Goal: Use online tool/utility: Utilize a website feature to perform a specific function

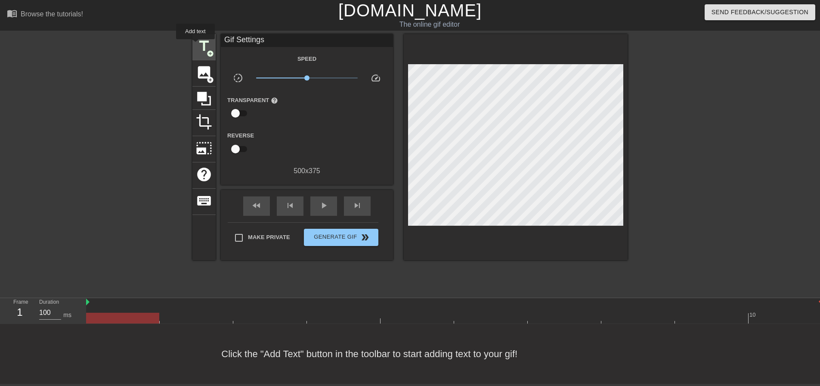
click at [200, 47] on span "title" at bounding box center [204, 46] width 16 height 16
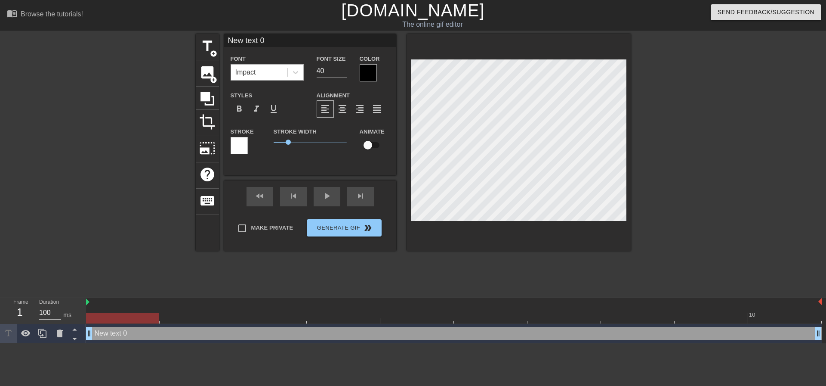
click at [250, 69] on div "Impact" at bounding box center [245, 72] width 21 height 10
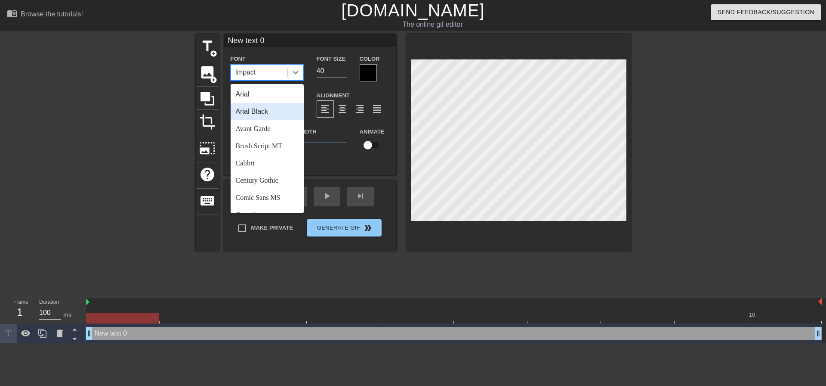
click at [275, 110] on div "Arial Black" at bounding box center [267, 111] width 73 height 17
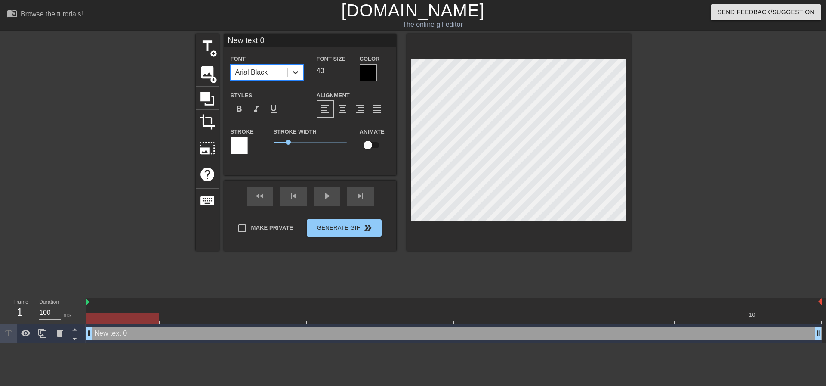
click at [296, 73] on icon at bounding box center [295, 72] width 5 height 3
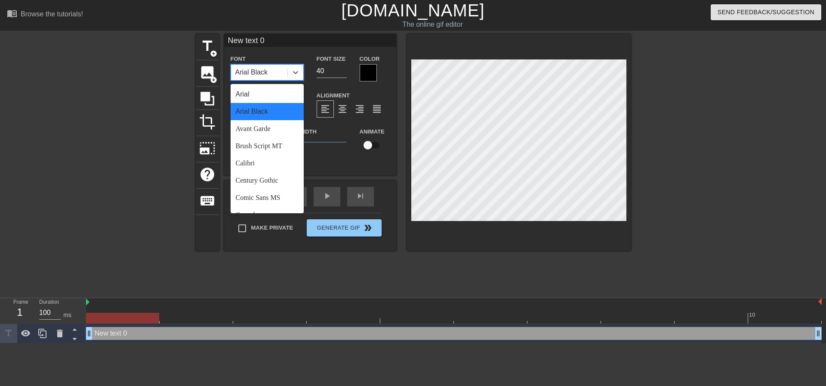
click at [276, 118] on div "Arial Black" at bounding box center [267, 111] width 73 height 17
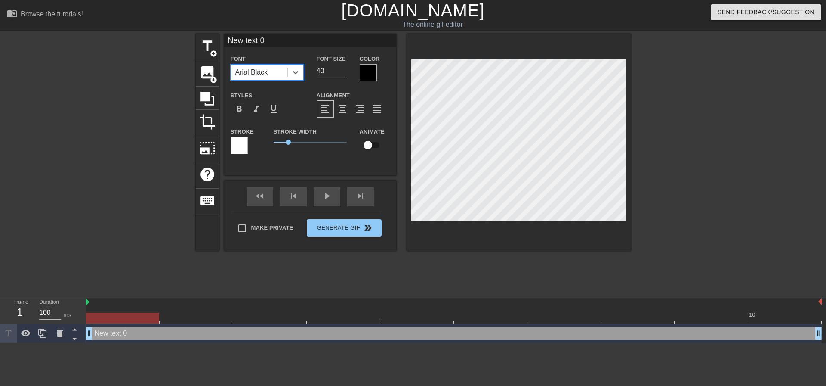
drag, startPoint x: 326, startPoint y: 68, endPoint x: 274, endPoint y: 67, distance: 51.7
click at [295, 72] on div "Font option [PERSON_NAME], selected. 0 results available. Select is focused ,ty…" at bounding box center [310, 67] width 172 height 28
type input "21"
click at [344, 111] on span "format_align_center" at bounding box center [342, 109] width 10 height 10
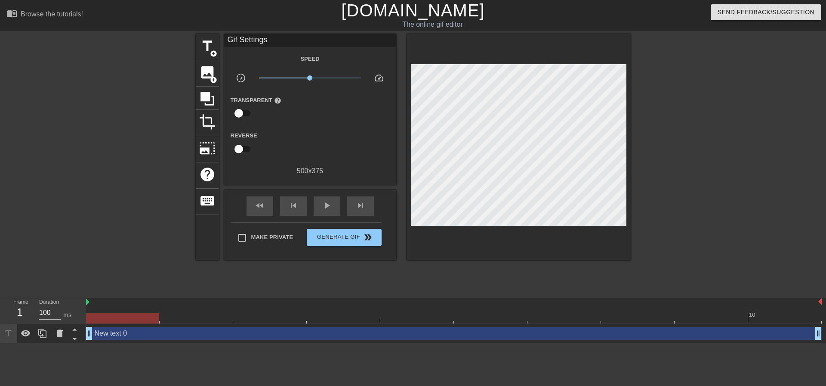
click at [293, 223] on div "Make Private Generate Gif double_arrow" at bounding box center [306, 239] width 151 height 34
click at [294, 234] on div "Make Private" at bounding box center [269, 240] width 62 height 22
click at [292, 235] on span "Make Private" at bounding box center [272, 237] width 42 height 9
click at [251, 235] on input "Make Private" at bounding box center [242, 238] width 18 height 18
checkbox input "true"
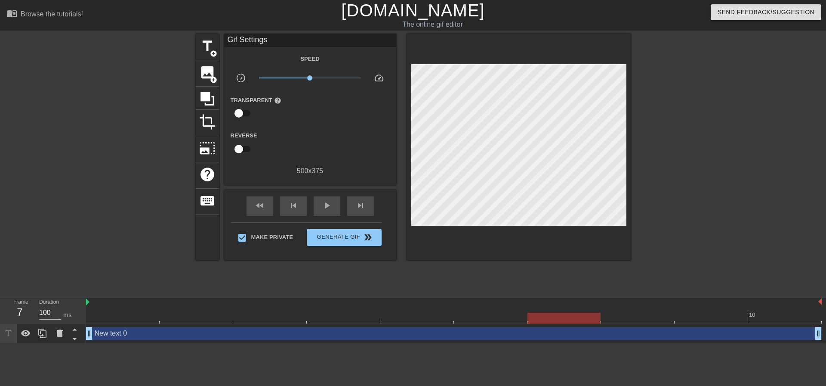
drag, startPoint x: 114, startPoint y: 317, endPoint x: 16, endPoint y: 204, distance: 150.2
click at [0, 228] on div "menu_book Browse the tutorials! [DOMAIN_NAME] The online gif editor Send Feedba…" at bounding box center [413, 171] width 826 height 343
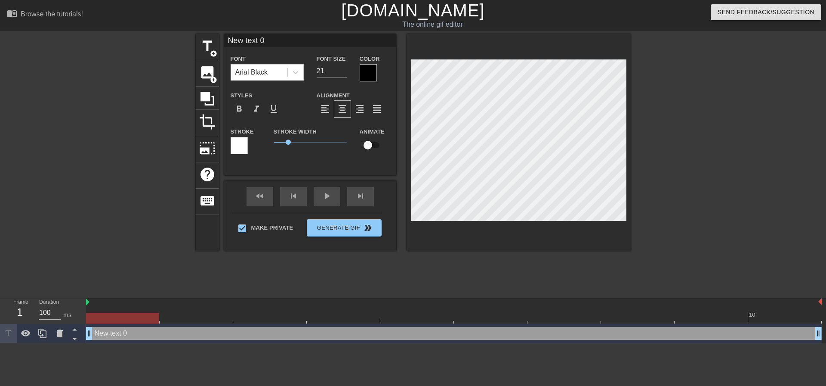
scroll to position [1, 1]
type input "T"
type textarea "T"
type input "Th"
type textarea "Th"
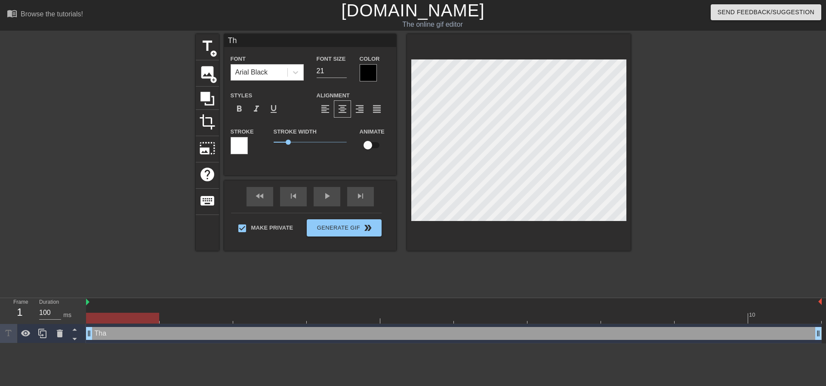
type input "Tha"
type textarea "Tha"
type input "That"
type textarea "That"
type input "That'"
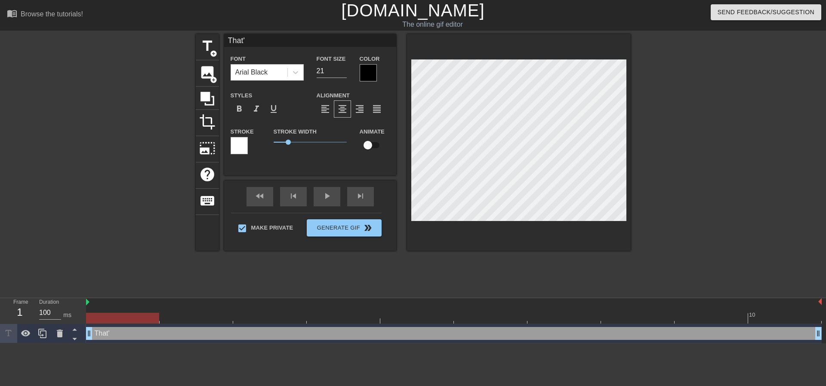
type textarea "That's"
type input "That's"
type textarea "That's"
type input "That's i"
type textarea "That's i"
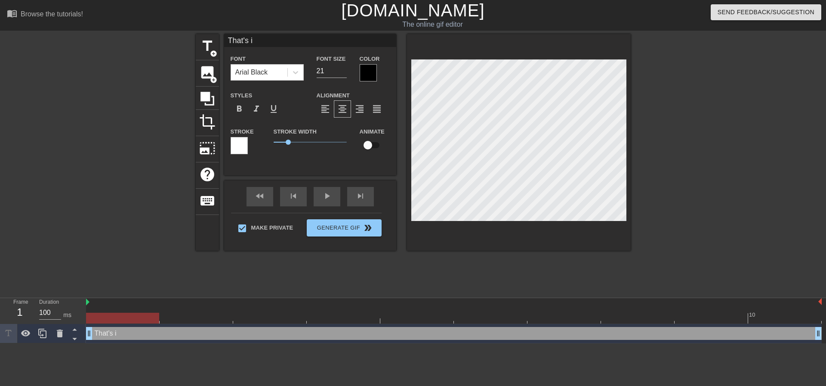
type input "That's it"
type textarea "That's it"
type input "That's it"
type textarea "That's it"
type input "That's it b"
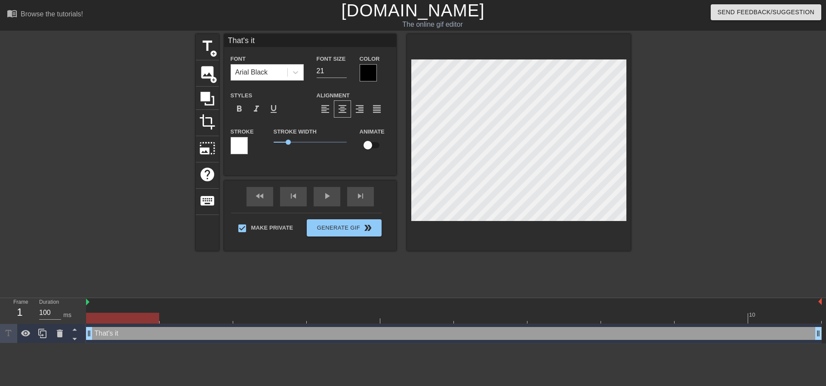
type textarea "That's it b"
type input "That's it bi"
type textarea "That's it bi"
type input "That's it bit"
type textarea "That's it bit"
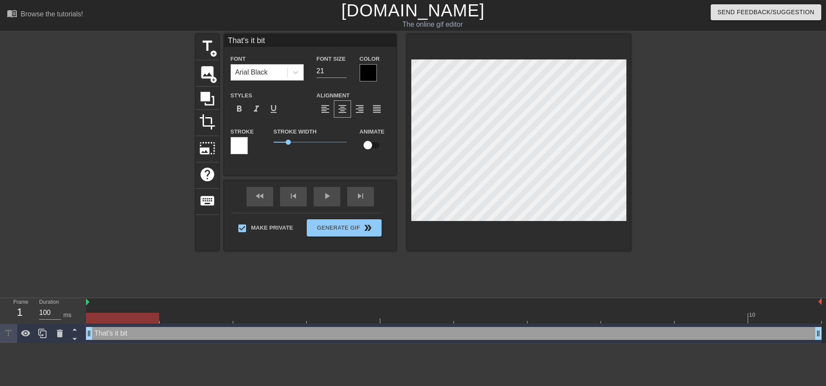
type input "That's it bitc"
type textarea "That's it bitc"
type input "That's it bitch"
type textarea "That's it bitch"
type input "That's it bitch!"
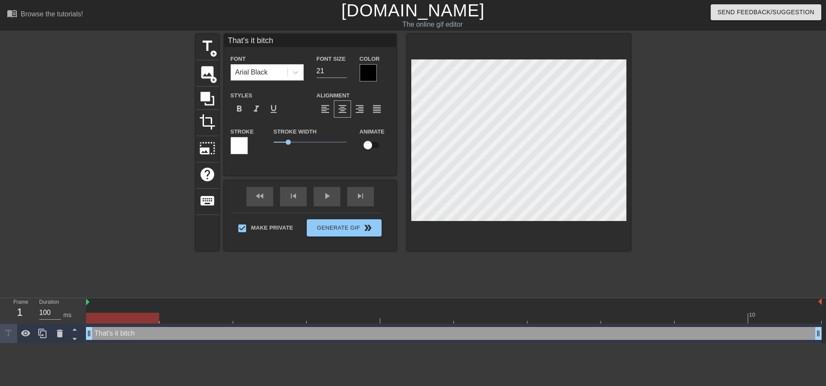
type textarea "That's it bitch!"
type input "That's it bitch!"
type textarea "That's it bitch!"
type input "That's it bitch! S"
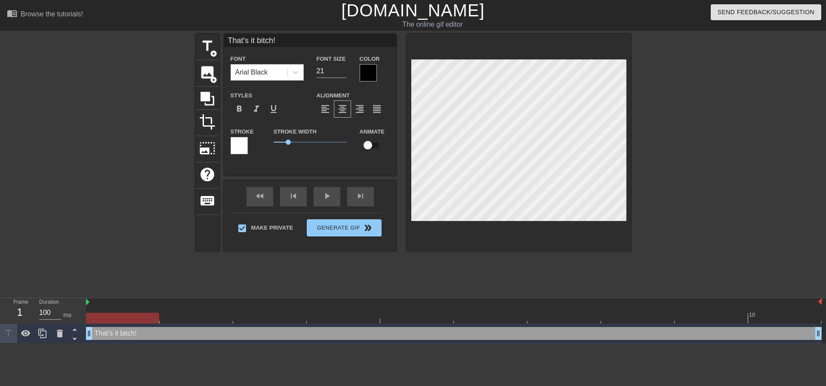
type textarea "That's it bitch! S"
type input "That's it bitch! Su"
type textarea "That's it bitch! Su"
type input "That's it bitch! Suc"
type textarea "That's it bitch! Suc"
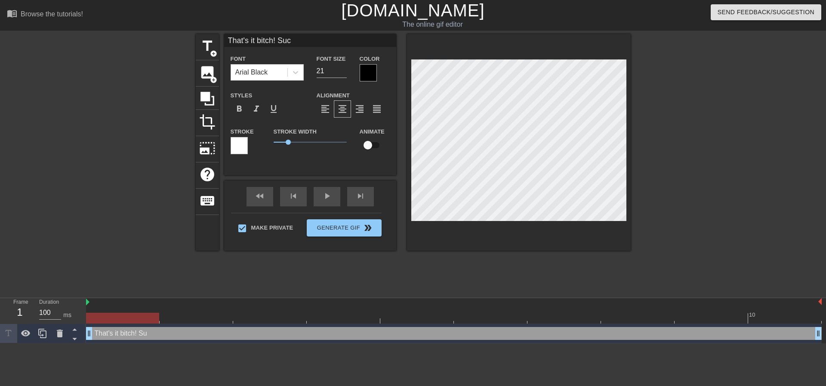
type input "That's it bitch! Suck"
type textarea "That's it bitch! Suck"
type input "That's it bitch! Suck"
type textarea "That's it bitch! Suck"
type input "That's it bitch! Suck h"
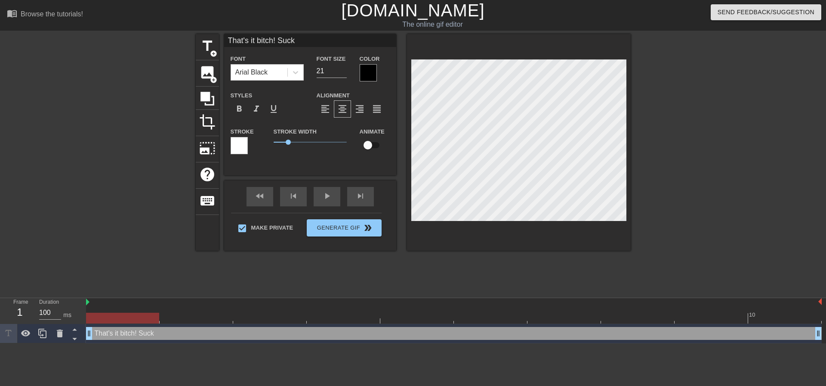
type textarea "That's it bitch! Suck h"
type input "That's it bitch! Suck hi"
type textarea "That's it bitch! Suck hi"
type input "That's it bitch! Suck his"
type textarea "That's it bitch! Suck his"
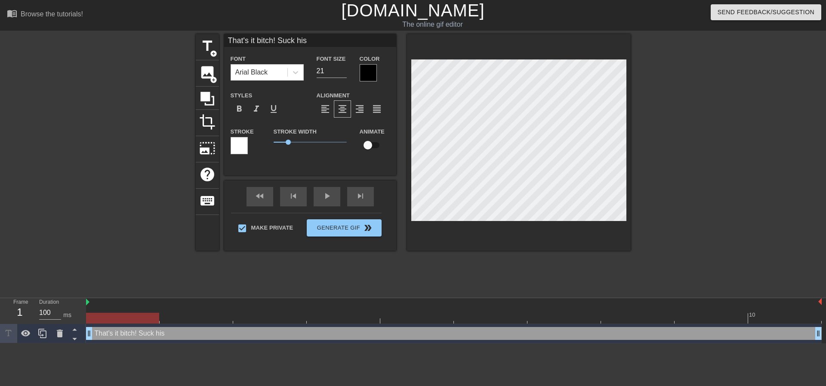
type input "That's it bitch! Suck his"
type textarea "That's it bitch! Suck his c"
type input "That's it bitch! Suck his co"
type textarea "That's it bitch! Suck his co"
type input "That's it bitch! Suck his coc"
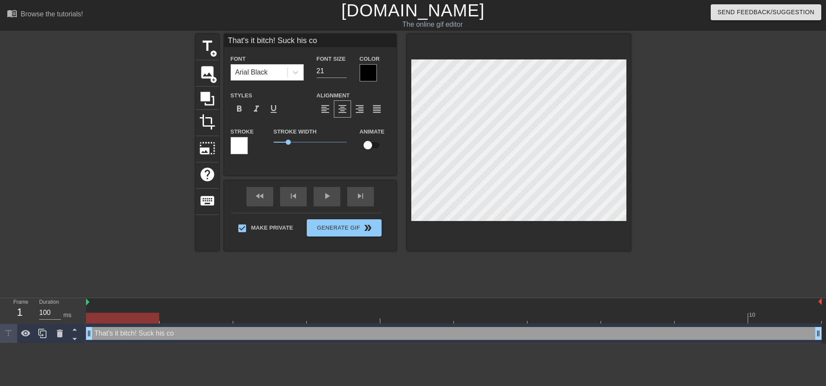
type textarea "That's it bitch! Suck his coc"
type input "That's it bitch! Suck his cock"
type textarea "That's it bitch! Suck his cock"
type input "That's it bitch! Suck his cock!"
type textarea "That's it bitch! Suck his cock!"
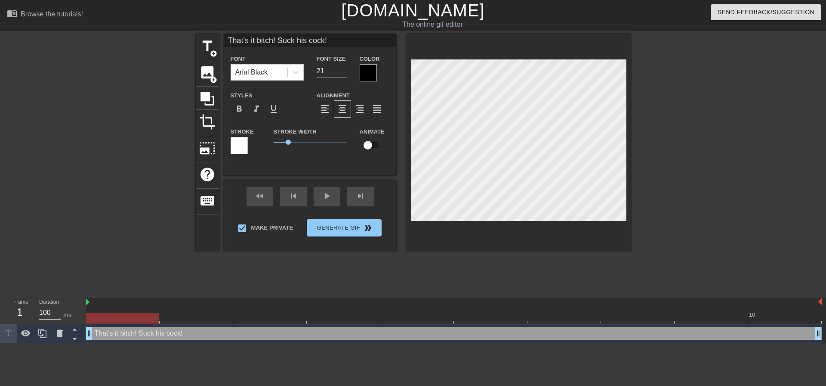
type input "That's it bitch! Suck his cock!"
type textarea "That's it bitch! Suck his cock!"
type input "That's it bitch! Suck his cock!"
type textarea "That's it bitch! Suck his cock!"
type input "That's it bitch! Suck his cock!"
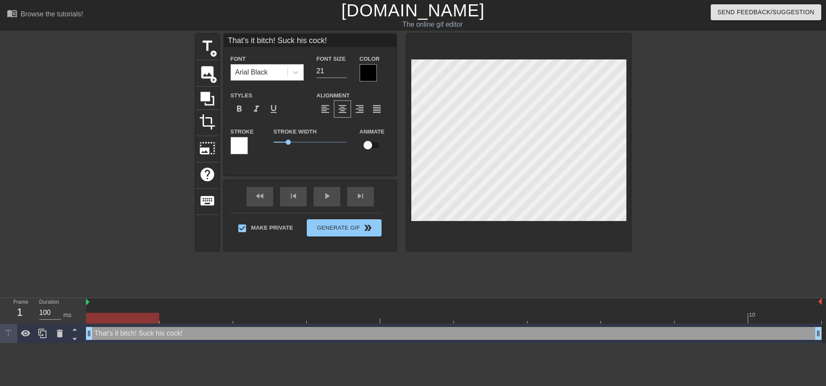
type textarea "That's it bitch! Suck his cock!"
type input "That's it bitch! Suck his cock!"
type textarea "That's it bitch! Suck his cock!"
type input "That's it bitch! Suck his cock!"
type textarea "That's it bitch! Suck his cock!"
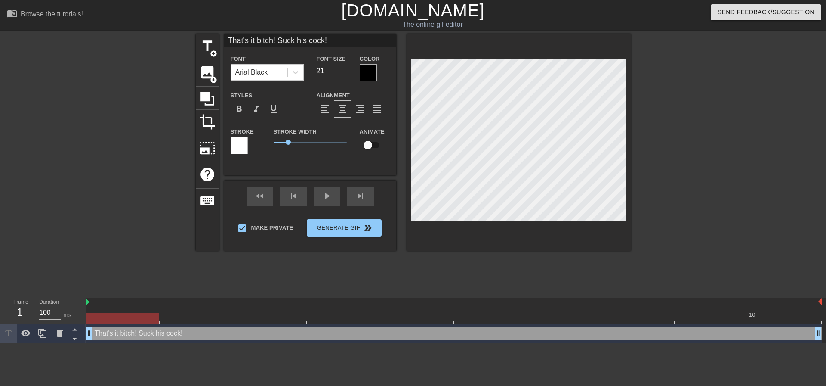
scroll to position [4, 1]
type input "That's it bitch! Suck his cock!"
type textarea "That's it bitch! Suck his cock!"
type input "That's it bitch! Suck his cock!"
type textarea "That's it bitch! Suck his cock!"
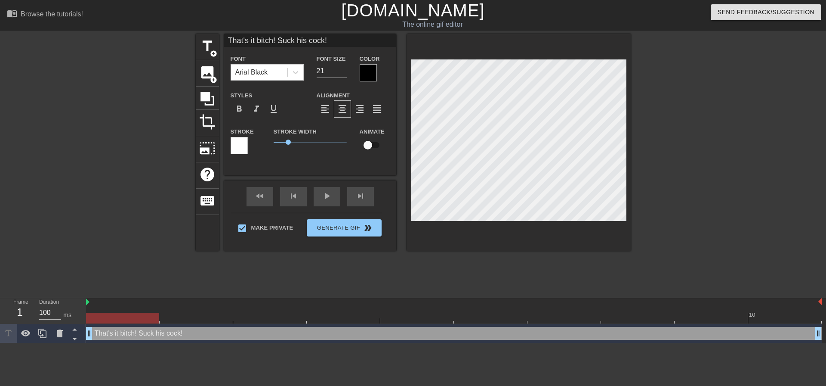
type input "That's it bitch! Suck his cock!"
type textarea "That's it bitch! Suck his cock!"
type input "That's it bitch! Suck his cock!"
type textarea "That's it bitch! Suck his cock!"
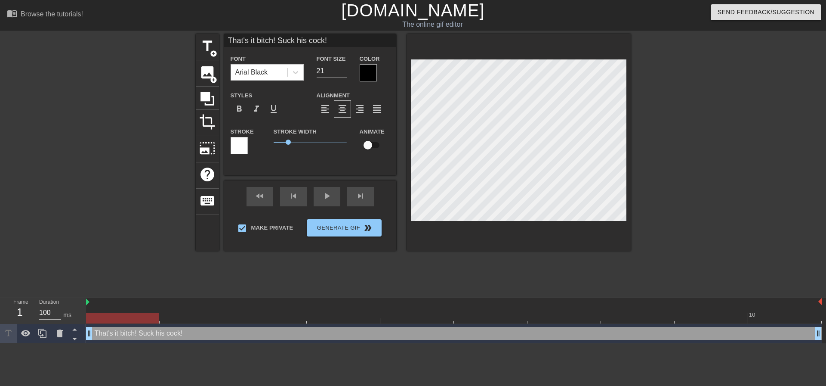
type input "That's it bitch! Suck his cock!F"
type textarea "That's it bitch! Suck his cock! F"
type input "That's it bitch! Suck his cock!Fr"
type textarea "That's it bitch! Suck his cock! Fro"
type input "That's it bitch! Suck his cock!From"
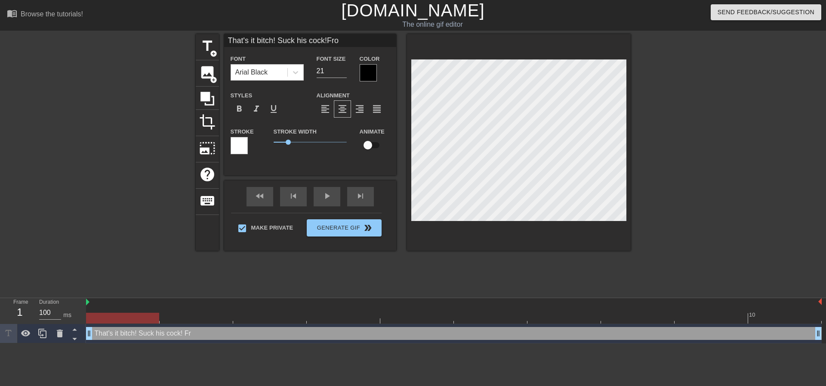
type textarea "That's it bitch! Suck his cock! From"
type input "That's it bitch! Suck his cock!From"
type textarea "That's it bitch! Suck his cock! From"
type input "That's it bitch! Suck his cock!From o"
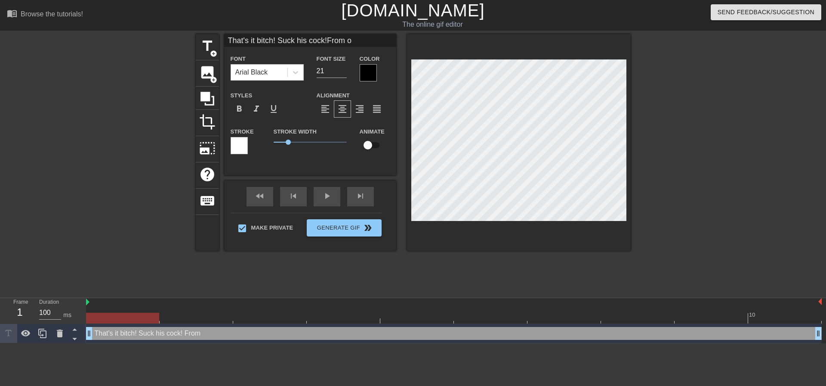
type textarea "That's it bitch! Suck his cock! From o"
type input "That's it bitch! Suck his cock!From"
type textarea "That's it bitch! Suck his cock! From"
type input "That's it bitch! Suck his cock!From n"
type textarea "That's it bitch! Suck his cock! From n"
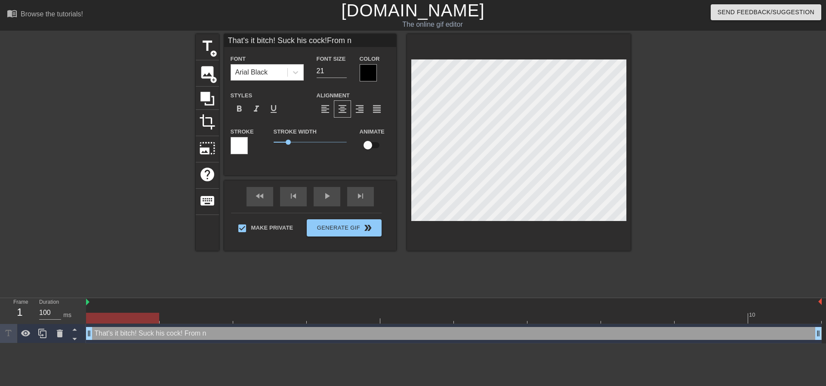
type input "That's it bitch! Suck his cock!From no"
type textarea "That's it bitch! Suck his cock! From no"
type input "That's it bitch! Suck his cock!From now"
type textarea "That's it bitch! Suck his cock! From now"
type input "That's it bitch! Suck his cock!From now"
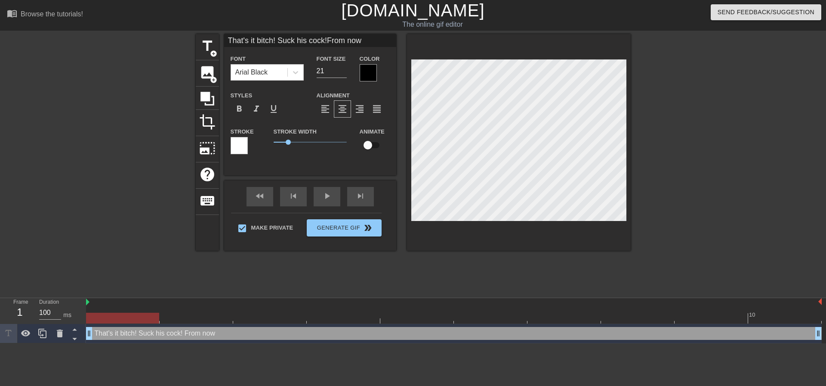
type textarea "That's it bitch! Suck his cock! From now"
type input "That's it bitch! Suck his cock!From now o"
type textarea "That's it bitch! Suck his cock! From now o"
type input "That's it bitch! Suck his cock!From now on"
type textarea "That's it bitch! Suck his cock! From now on"
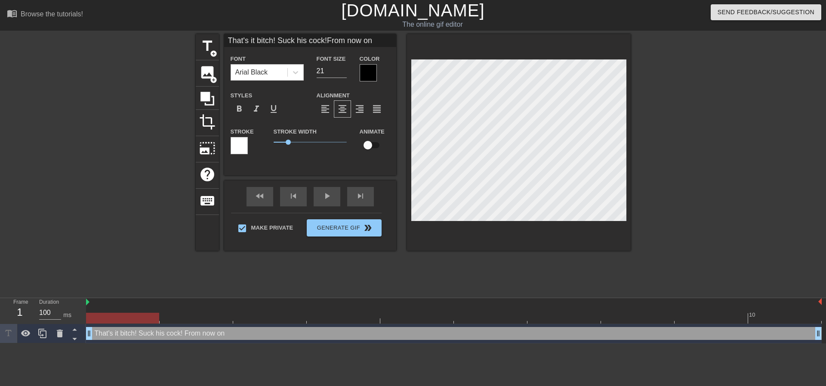
type input "That's it bitch! Suck his cock!From now on"
type textarea "That's it bitch! Suck his cock! From now on"
type input "That's it bitch! Suck his cock!From now on y"
type textarea "That's it bitch! Suck his cock! From now on y"
type input "That's it bitch! Suck his cock!From now on yo"
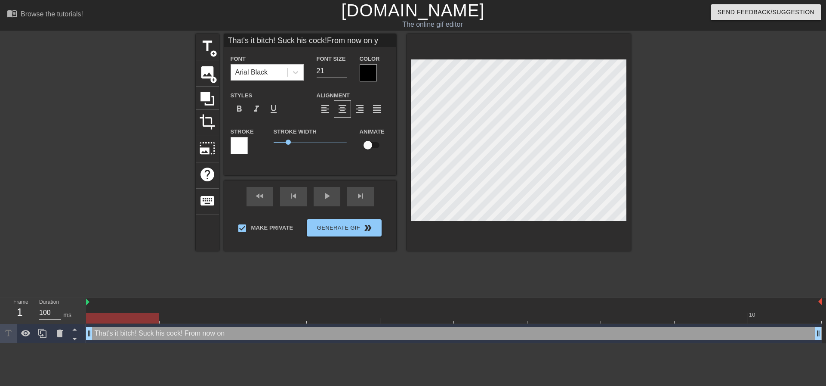
type textarea "That's it bitch! Suck his cock! From now on yo"
type input "That's it bitch! Suck his cock!From now on you"
type textarea "That's it bitch! Suck his cock! From now on you"
type input "That's it bitch! Suck his cock!From now on your"
type textarea "That's it bitch! Suck his cock! From now on your"
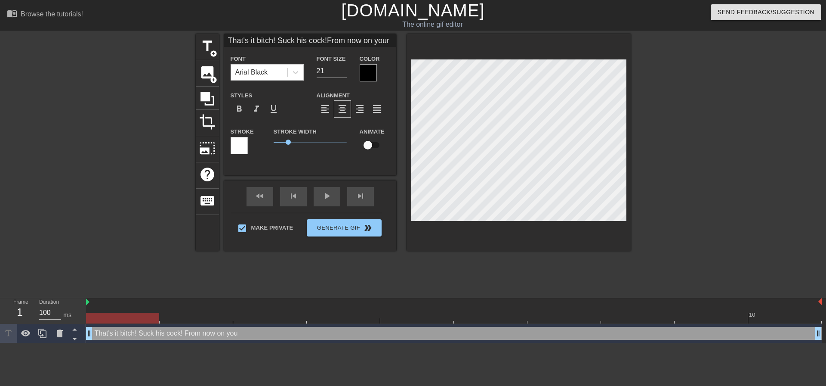
type input "That's it bitch! Suck his cock!From now on youre"
type textarea "That's it bitch! Suck his cock! From now on youre"
type input "That's it bitch! Suck his cock!From now on youre"
type textarea "That's it bitch! Suck his cock! From now on youre"
type input "That's it bitch! Suck his cock!From now on youre n"
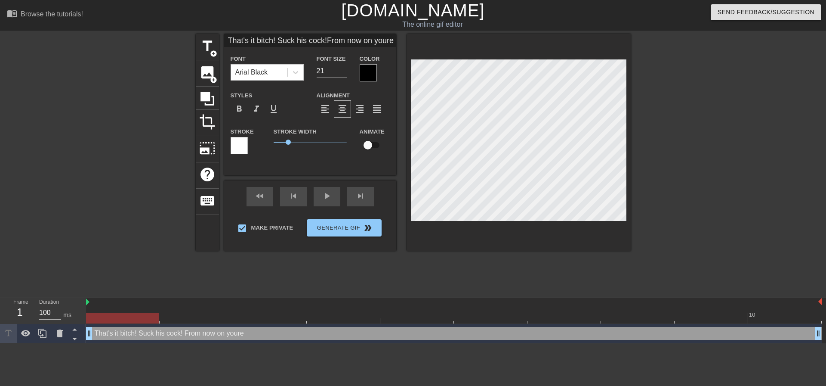
type textarea "That's it bitch! Suck his cock! From now on youre n"
type input "That's it bitch! Suck his cock!From now on youre no"
type textarea "That's it bitch! Suck his cock! From now on youre no"
type input "That's it bitch! Suck his cock!From now on youre not"
type textarea "That's it bitch! Suck his cock! From now on youre not"
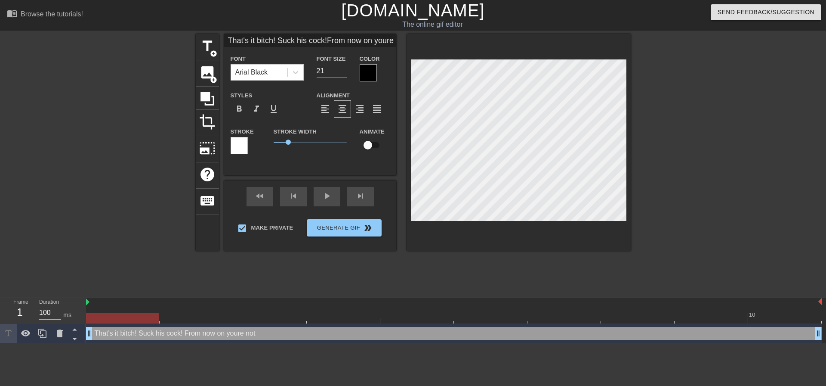
type input "That's it bitch! Suck his cock!From now on youre noth"
type textarea "That's it bitch! Suck his cock! From now on youre noth"
type input "That's it bitch! Suck his cock!From now on youre nothi"
type textarea "That's it bitch! Suck his cock! From now on youre nothi"
type input "That's it bitch! Suck his cock!From now on youre nothin"
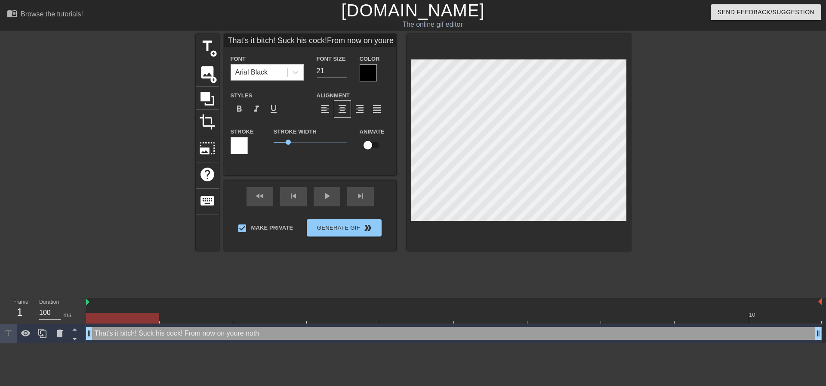
type textarea "That's it bitch! Suck his cock! From now on youre nothin"
type input "That's it bitch! Suck his cock!From now on youre nothing"
type textarea "That's it bitch! Suck his cock! From now on youre nothing"
type input "That's it bitch! Suck his cock!From now on youre nothing"
type textarea "That's it bitch! Suck his cock! From now on youre nothing"
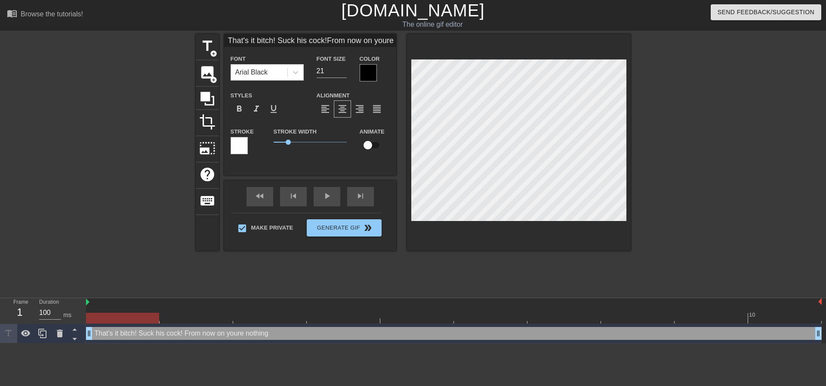
type input "That's it bitch! Suck his cock!From now on youre nothing b"
type textarea "That's it bitch! Suck his cock! From now on youre nothing b"
type input "That's it bitch! Suck his cock!From now on youre nothing bu"
type textarea "That's it bitch! Suck his cock! From now on youre nothing bu"
type input "That's it bitch! Suck his cock!From now on youre nothing but"
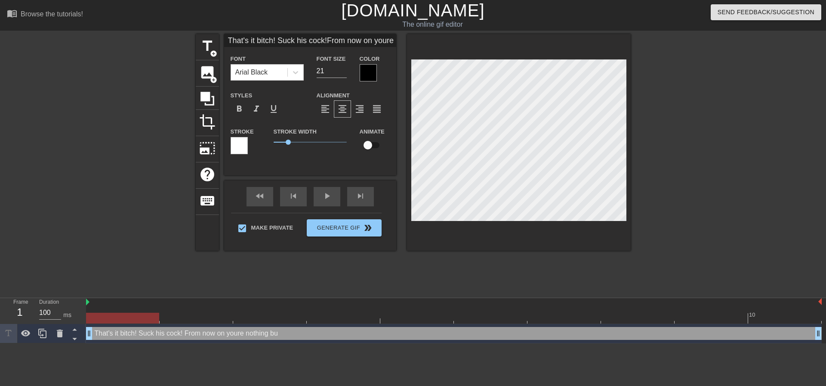
type textarea "That's it bitch! Suck his cock! From now on youre nothing but"
type input "That's it bitch! Suck his cock!From now on youre nothing but"
type textarea "That's it bitch! Suck his cock! From now on youre nothing but"
type input "That's it bitch! Suck his cock!From now on youre nothing but o"
type textarea "That's it bitch! Suck his cock! From now on youre nothing but o"
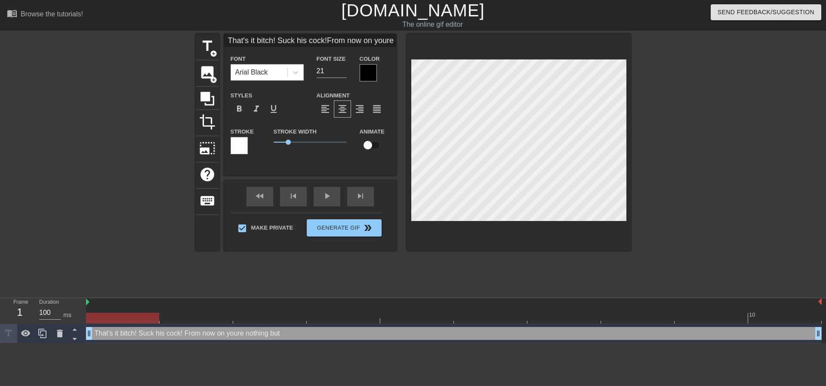
scroll to position [2, 7]
type input "That's it bitch! Suck his cock!From now on youre nothing but ou"
type textarea "That's it bitch! Suck his cock! From now on youre nothing but ou"
type input "That's it bitch! Suck his cock!From now on youre nothing but our"
type textarea "That's it bitch! Suck his cock! From now on youre nothing but our"
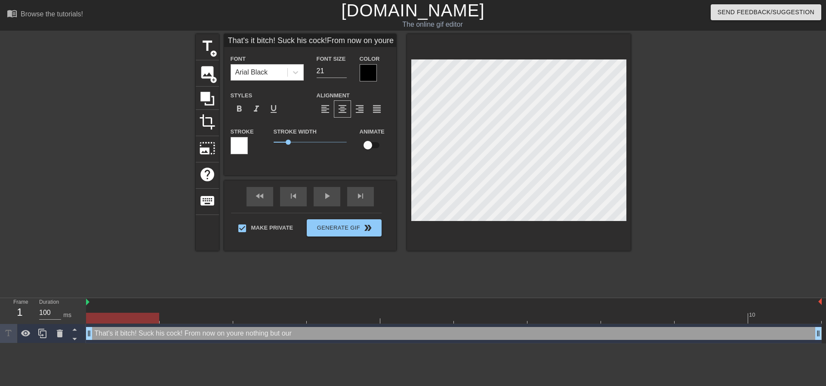
type input "That's it bitch! Suck his cock!From now on youre nothing but our"
type textarea "That's it bitch! Suck his cock! From now on youre nothing but our"
type input "That's it bitch! Suck his cock!From now on youre nothing but ourl"
type textarea "That's it bitch! Suck his cock! From now on youre nothing but our l"
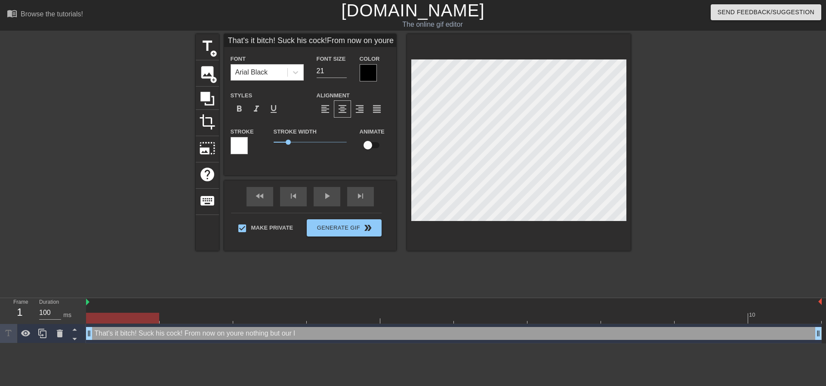
type input "That's it bitch! Suck his cock!From now on youre nothing but ourli"
type textarea "That's it bitch! Suck his cock! From now on youre nothing but our lit"
type input "That's it bitch! Suck his cock!From now on youre nothing but ourlitt"
type textarea "That's it bitch! Suck his cock! From now on youre nothing but our litt"
type input "That's it bitch! Suck his cock!From now on youre nothing but ourlittl"
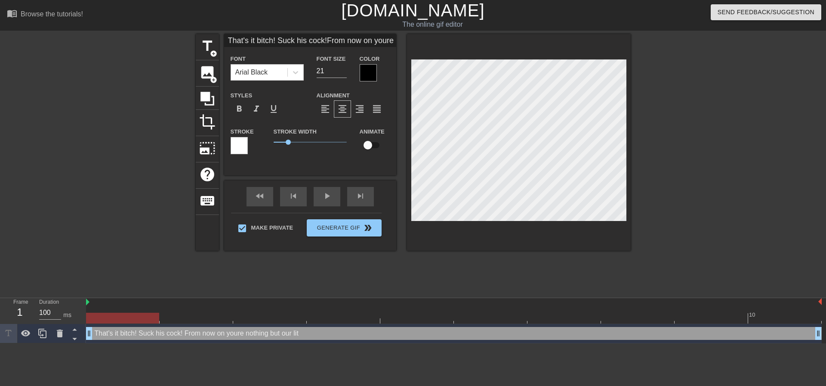
type textarea "That's it bitch! Suck his cock! From now on youre nothing but our littl"
type input "That's it bitch! Suck his cock!From now on youre nothing but ourlittle"
type textarea "That's it bitch! Suck his cock! From now on youre nothing but our little"
type input "That's it bitch! Suck his cock!From now on youre nothing but ourlittle"
type textarea "That's it bitch! Suck his cock! From now on youre nothing but our little"
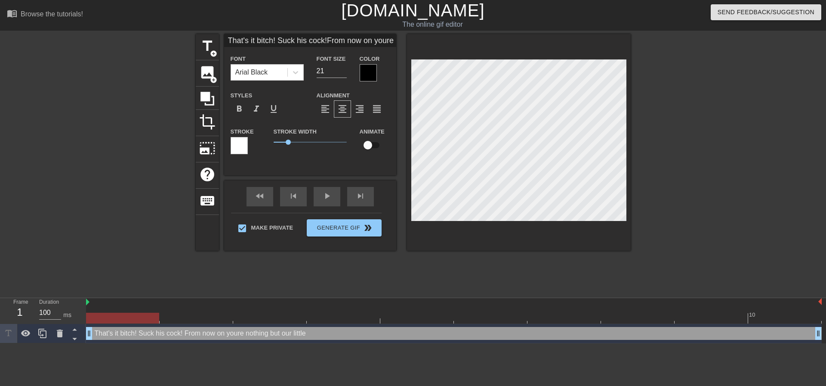
type input "That's it bitch! Suck his cock!From now on youre nothing but [PERSON_NAME] s"
type textarea "That's it bitch! Suck his cock! From now on youre nothing but our little s"
type input "That's it bitch! Suck his cock!From now on youre nothing but ourlittle si"
type textarea "That's it bitch! Suck his cock! From now on youre nothing but our little si"
type input "That's it bitch! Suck his cock!From now on youre nothing but ourlittle sis"
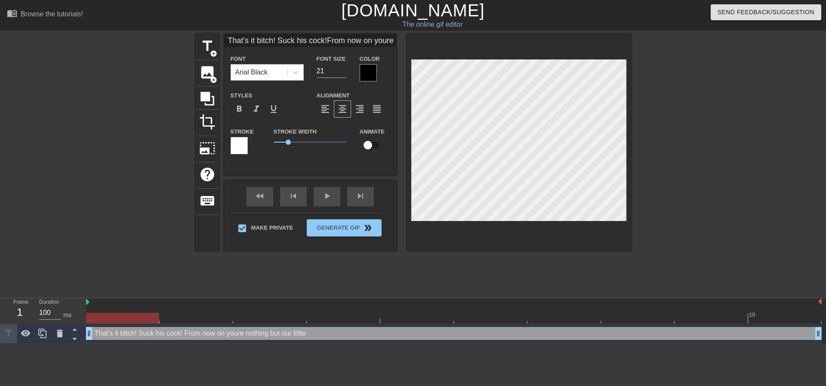
type textarea "That's it bitch! Suck his cock! From now on youre nothing but our little sis"
type input "That's it bitch! Suck his cock!From now on youre nothing but ourlittle siss"
type textarea "That's it bitch! Suck his cock! From now on youre nothing but our little siss"
type input "That's it bitch! Suck his cock!From now on youre nothing but ourlittle sissy"
type textarea "That's it bitch! Suck his cock! From now on youre nothing but our little sissy"
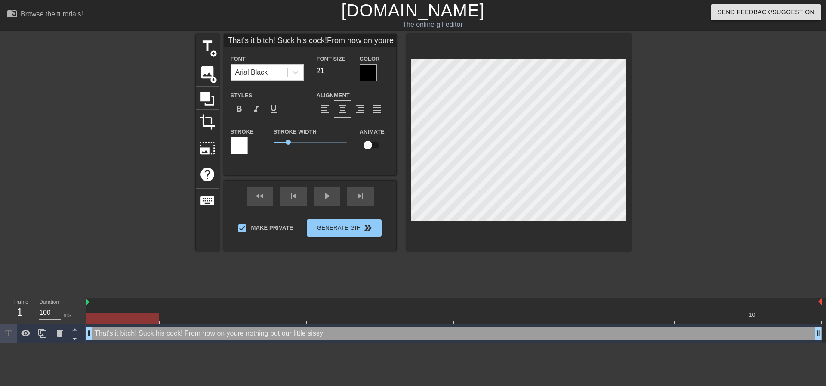
type input "That's it bitch! Suck his cock!From now on youre nothing but ourlittle sissy"
type textarea "That's it bitch! Suck his cock! From now on youre nothing but our little sissy b"
type input "That's it bitch! Suck his cock!From now on youre nothing but ourlittle sissy bi"
type textarea "That's it bitch! Suck his cock! From now on youre nothing but our little sissy …"
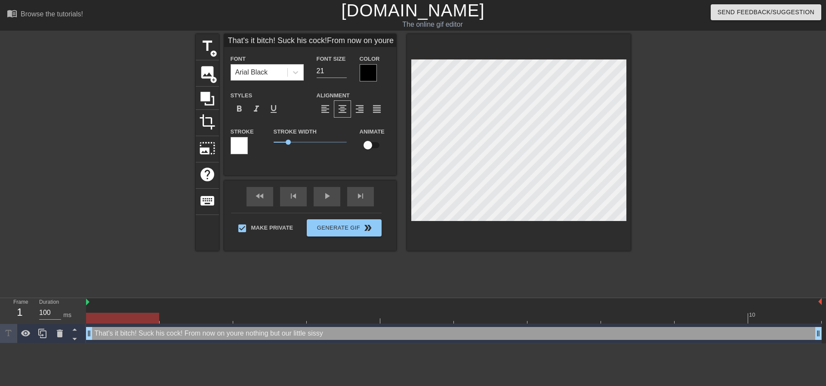
type input "That's it bitch! Suck his cock!From now on youre nothing but ourlittle sissy bit"
type textarea "That's it bitch! Suck his cock! From now on youre nothing but our little sissy …"
type input "That's it bitch! Suck his cock!From now on youre nothing but ourlittle sissy bi…"
type textarea "That's it bitch! Suck his cock! From now on youre nothing but our little sissy …"
type input "That's it bitch! Suck his cock!From now on youre nothing but ourlittle sissy bi…"
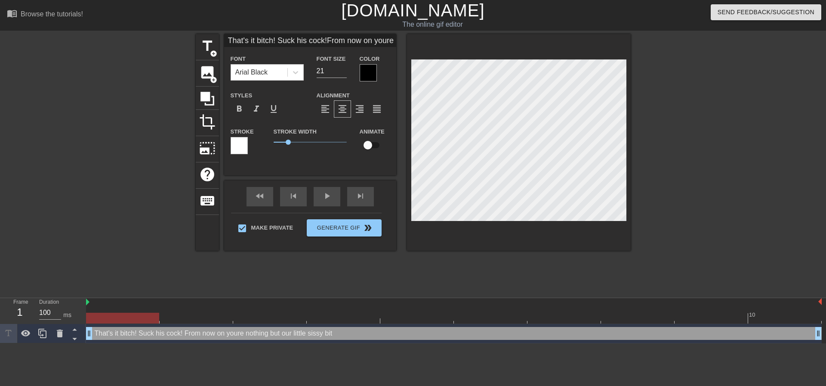
type textarea "That's it bitch! Suck his cock! From now on youre nothing but our little sissy …"
type input "That's it bitch! Suck his cock!From now on youre nothing but ourlittle sissy bi…"
type textarea "That's it bitch! Suck his cock! From now on youre nothing but our little sissy …"
type input "That's it bitch! Suck his cock!From now on youre nothing but ourlittle sissy bit"
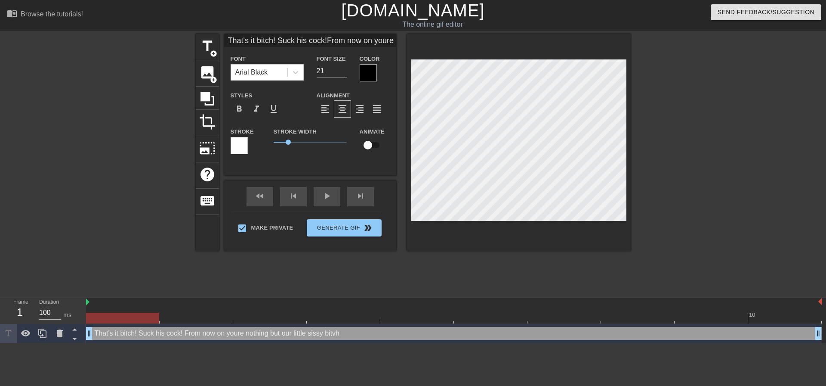
type textarea "That's it bitch! Suck his cock! From now on youre nothing but our little sissy …"
type input "That's it bitch! Suck his cock!From now on youre nothing but ourlittle sissy bi…"
type textarea "That's it bitch! Suck his cock! From now on youre nothing but our little sissy …"
type input "That's it bitch! Suck his cock!From now on youre nothing but ourlittle sissy bi…"
type textarea "That's it bitch! Suck his cock! From now on youre nothing but our little sissy …"
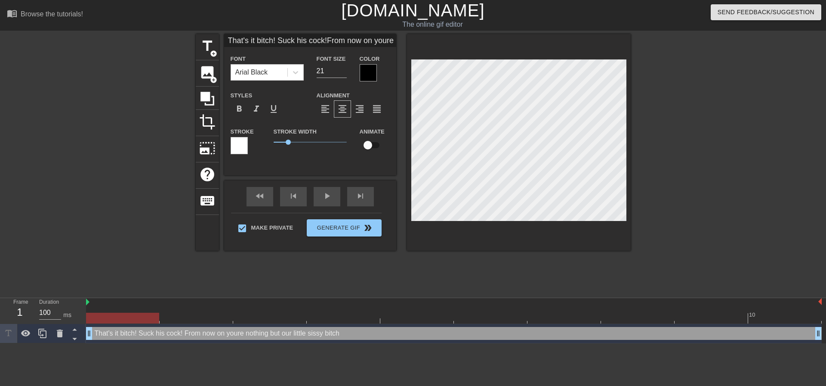
type input "That's it bitch! Suck his cock!From now on youre nothing but ourlittle sissy bi…"
type textarea "That's it bitch! Suck his cock! From now on youre nothing but our little sissy …"
type input "That's it bitch! Suck his cock!From now on youre nothing but ourlittle sissy bi…"
type textarea "That's it bitch! Suck his cock! From now on youre nothing but our little sissy …"
type input "That's it bitch! Suck his cock!From now on youre nothing but ourlittle sissy bi…"
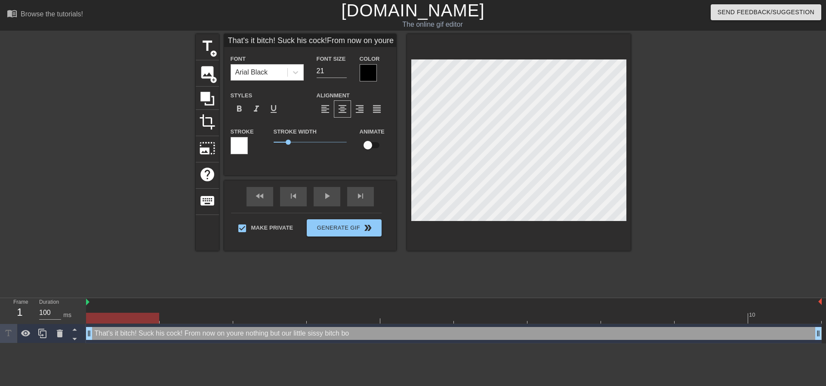
type textarea "That's it bitch! Suck his cock! From now on youre nothing but our little sissy …"
type input "That's it bitch! Suck his cock!From now on youre nothing but ourlittle sissy bi…"
type textarea "That's it bitch! Suck his cock! From now on youre nothing but our little sissy …"
type input "That's it bitch! Suck his cock!From now on youre nothing but ourlittle sissy bi…"
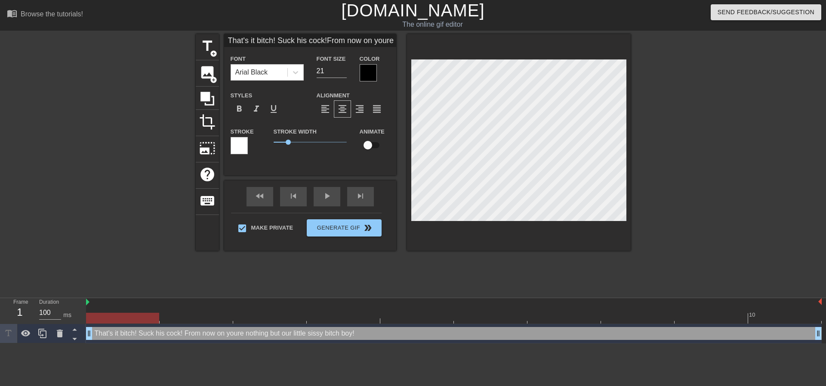
type textarea "That's it bitch! Suck his cock! From now on youre nothing but our little sissy …"
type input "That's it bitch! Suck his cock!From now on youre nothing but ourlittle sissy bi…"
type textarea "That's it bitch! Suck his cock! From now on youre nothing but our little sissy …"
click at [690, 157] on div at bounding box center [705, 163] width 129 height 258
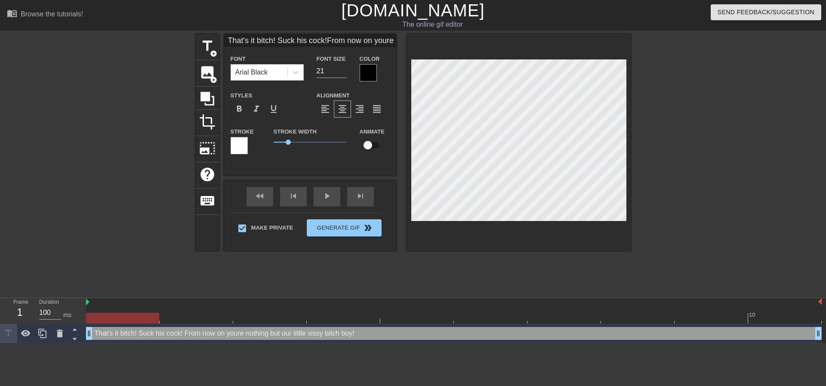
scroll to position [4, 1]
click at [650, 146] on div at bounding box center [705, 163] width 129 height 258
click at [626, 221] on div at bounding box center [519, 142] width 224 height 217
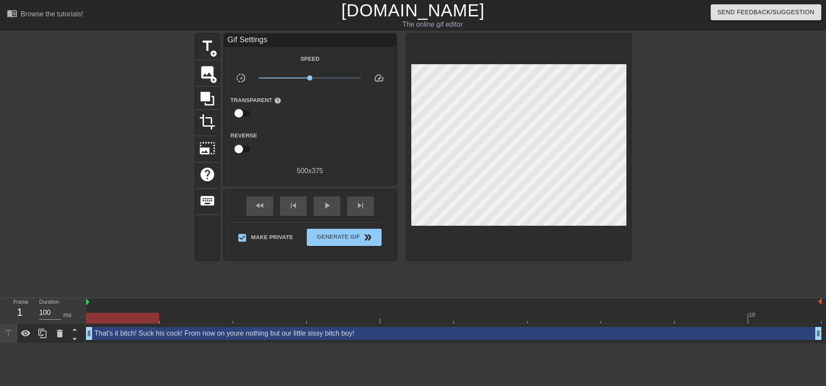
click at [684, 183] on div at bounding box center [705, 163] width 129 height 258
click at [322, 229] on button "Generate Gif double_arrow" at bounding box center [344, 237] width 74 height 17
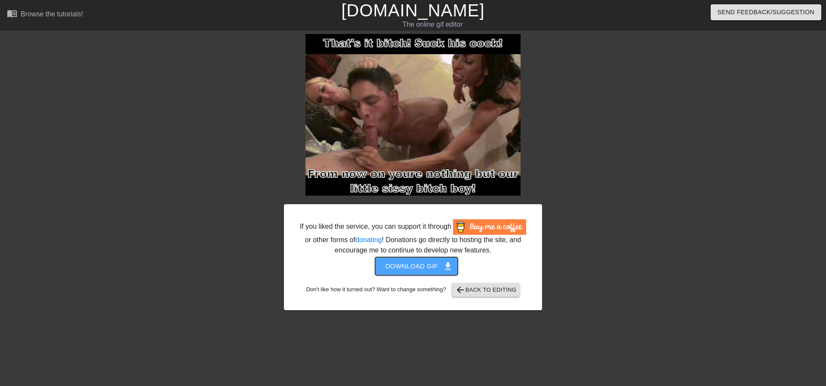
click at [397, 266] on span "Download gif get_app" at bounding box center [417, 265] width 62 height 11
click at [207, 192] on div at bounding box center [209, 163] width 129 height 258
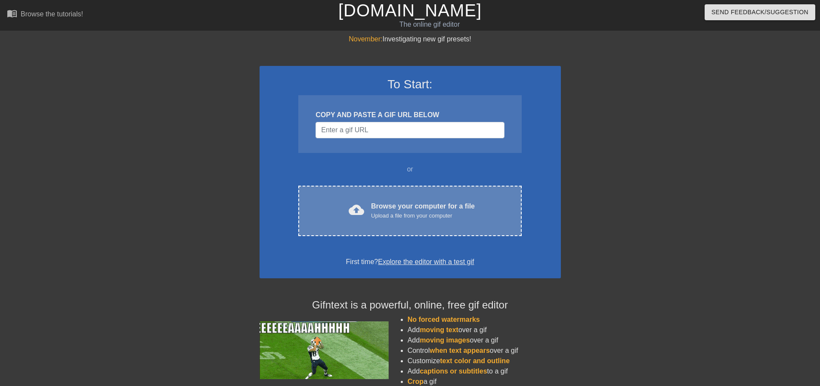
click at [450, 224] on div "cloud_upload Browse your computer for a file Upload a file from your computer C…" at bounding box center [409, 211] width 223 height 50
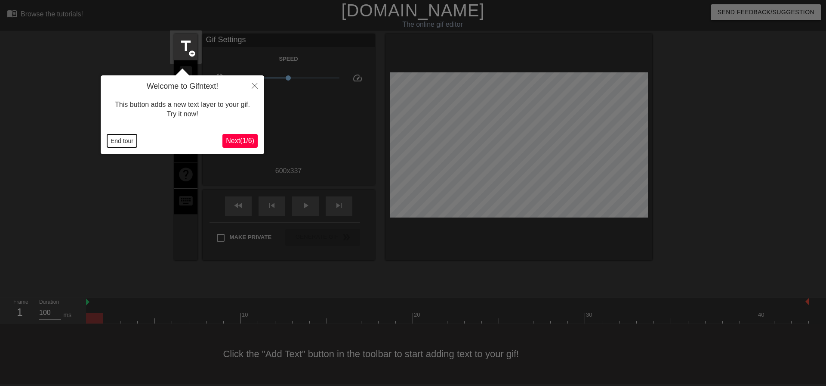
click at [128, 146] on button "End tour" at bounding box center [122, 140] width 30 height 13
